Goal: Find specific page/section: Find specific page/section

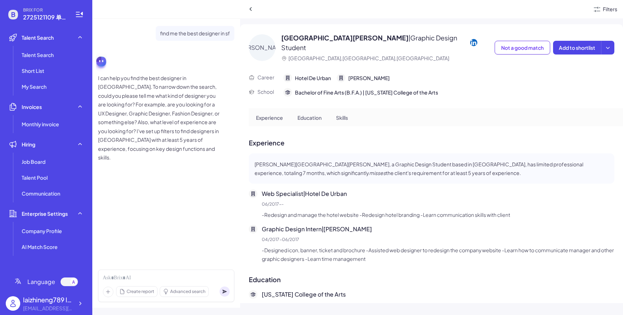
click at [604, 7] on div "Filters" at bounding box center [610, 9] width 14 height 8
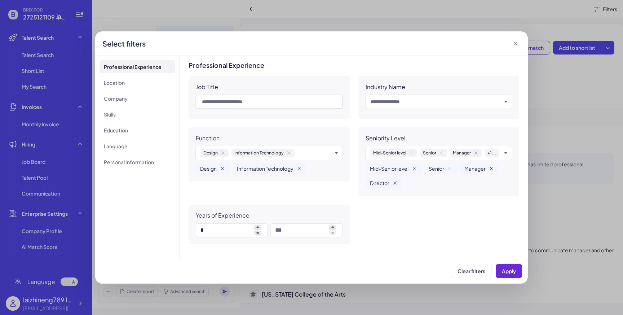
click at [516, 44] on icon at bounding box center [516, 44] width 4 height 4
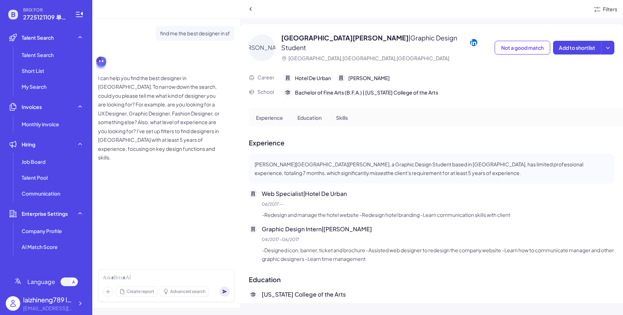
click at [613, 9] on div "Filters" at bounding box center [610, 9] width 14 height 8
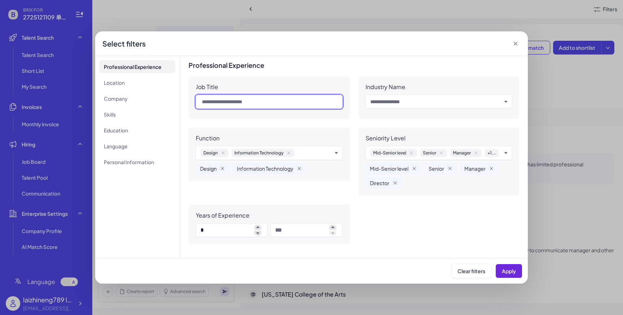
click at [255, 103] on input "text" at bounding box center [269, 102] width 147 height 14
type input "********"
click at [506, 270] on span "Apply" at bounding box center [509, 271] width 14 height 6
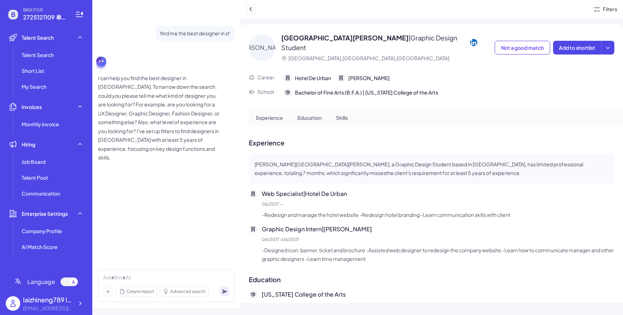
click at [251, 10] on icon at bounding box center [250, 8] width 7 height 7
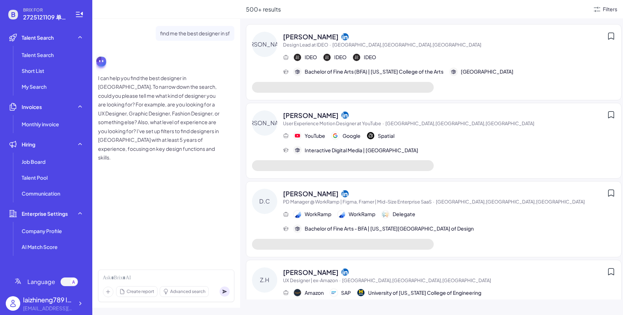
click at [608, 9] on div "Filters" at bounding box center [610, 9] width 14 height 8
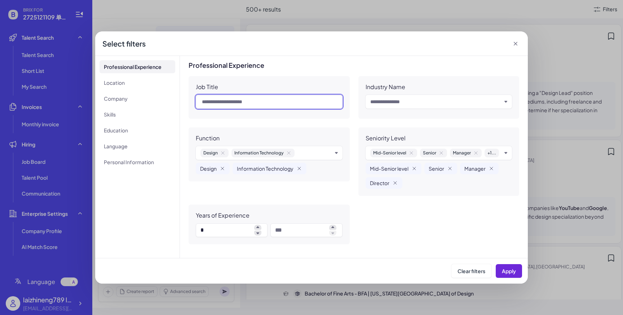
click at [266, 103] on input "text" at bounding box center [269, 102] width 147 height 14
type input "********"
click at [508, 270] on span "Apply" at bounding box center [509, 271] width 14 height 6
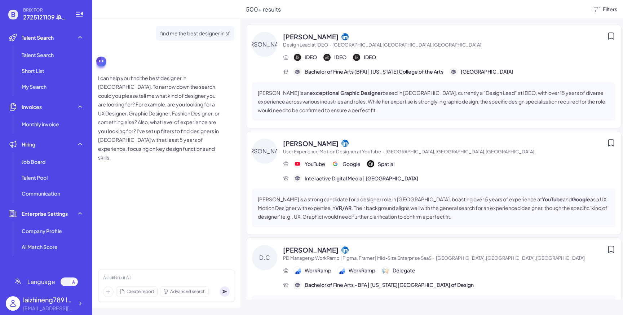
click at [610, 11] on div "Filters" at bounding box center [610, 9] width 14 height 8
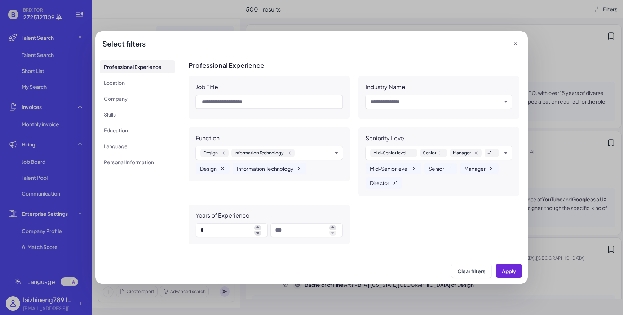
click at [513, 43] on icon at bounding box center [515, 43] width 7 height 7
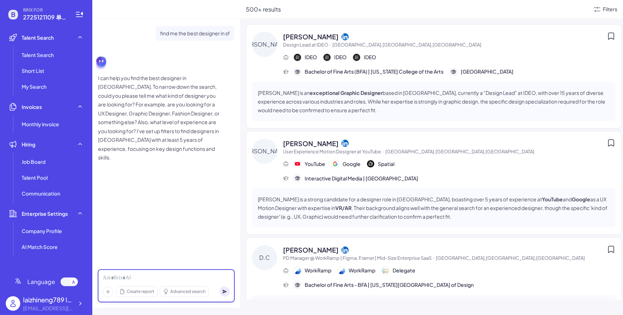
click at [197, 279] on div at bounding box center [166, 278] width 127 height 8
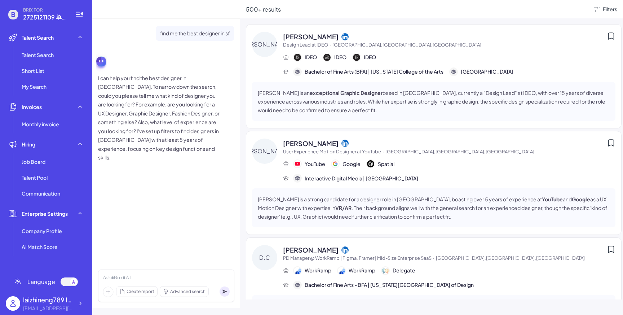
click at [197, 259] on div "find me the best designer in sf I can help you find the best designer in [GEOGR…" at bounding box center [166, 141] width 148 height 245
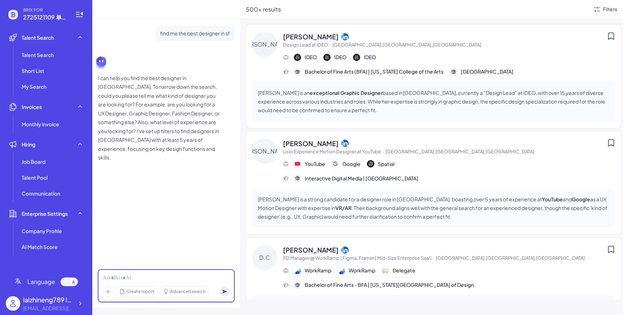
click at [195, 275] on div at bounding box center [166, 278] width 127 height 8
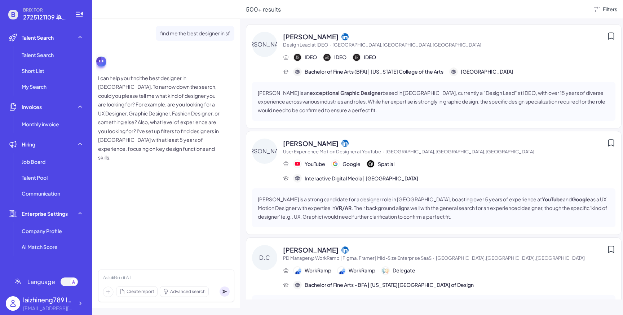
click at [593, 10] on icon at bounding box center [597, 9] width 9 height 9
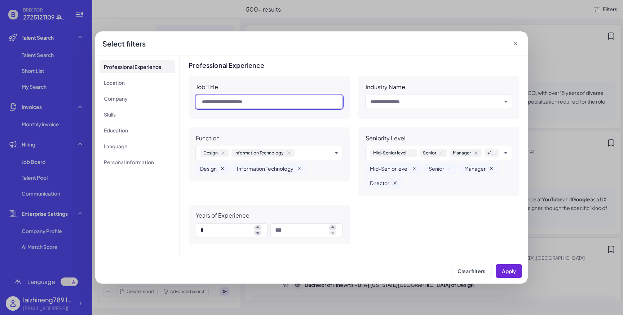
click at [240, 100] on input "text" at bounding box center [269, 102] width 147 height 14
type input "**********"
click at [510, 274] on button "Apply" at bounding box center [509, 271] width 26 height 14
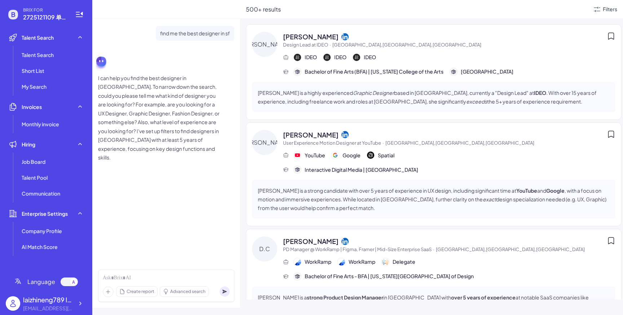
scroll to position [14, 0]
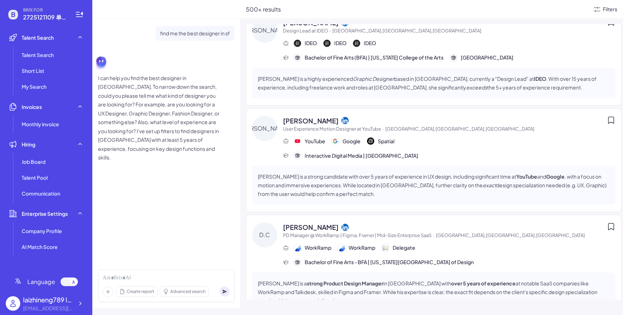
click at [609, 12] on div "Filters" at bounding box center [610, 9] width 14 height 8
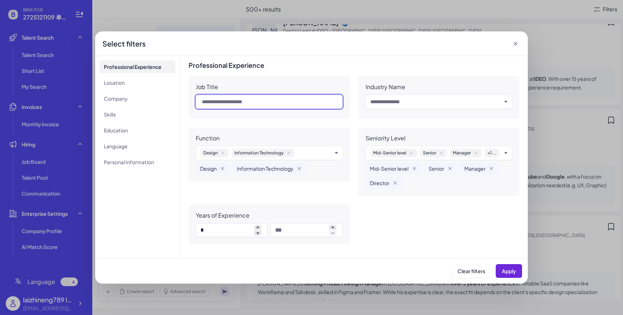
click at [265, 103] on input "text" at bounding box center [269, 102] width 147 height 14
click at [517, 46] on icon at bounding box center [515, 43] width 7 height 7
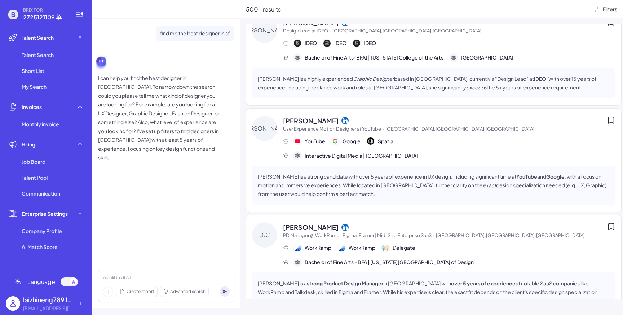
click at [607, 9] on div "Filters" at bounding box center [610, 9] width 14 height 8
